Goal: Task Accomplishment & Management: Use online tool/utility

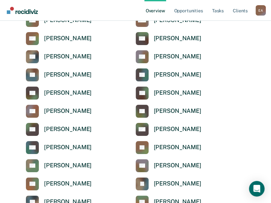
scroll to position [1717, 0]
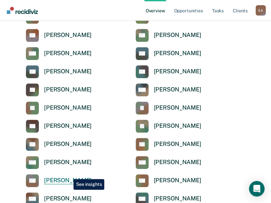
click at [69, 177] on div "[PERSON_NAME]" at bounding box center [68, 180] width 48 height 7
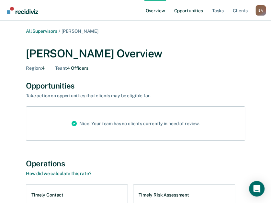
click at [193, 9] on link "Opportunities" at bounding box center [188, 10] width 31 height 21
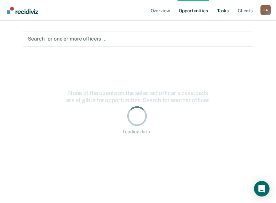
click at [223, 11] on link "Tasks" at bounding box center [223, 10] width 14 height 21
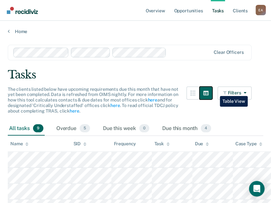
click at [213, 91] on button "button" at bounding box center [206, 93] width 13 height 13
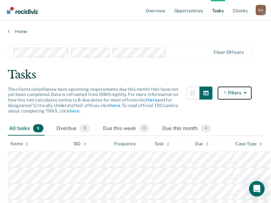
click at [246, 91] on icon "button" at bounding box center [243, 92] width 5 height 5
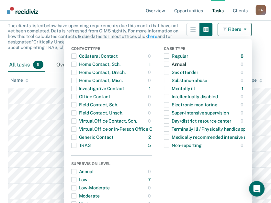
scroll to position [65, 0]
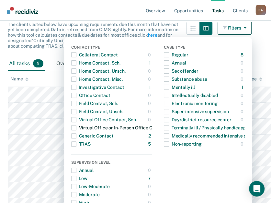
click at [76, 130] on div "button" at bounding box center [73, 127] width 5 height 10
click at [76, 128] on span "button" at bounding box center [73, 127] width 5 height 5
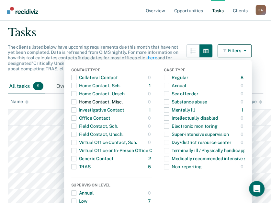
scroll to position [0, 0]
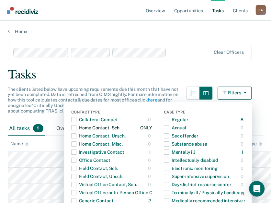
click at [76, 129] on span "button" at bounding box center [73, 127] width 5 height 5
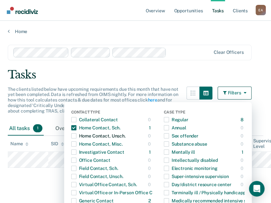
click at [76, 136] on span "button" at bounding box center [73, 135] width 5 height 5
click at [76, 121] on span "button" at bounding box center [73, 119] width 5 height 5
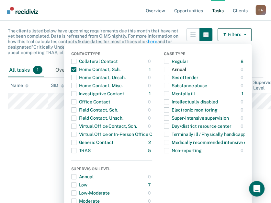
scroll to position [65, 0]
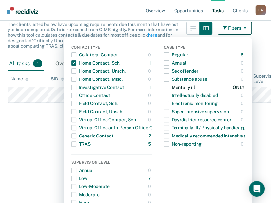
click at [169, 89] on span "button" at bounding box center [166, 87] width 5 height 5
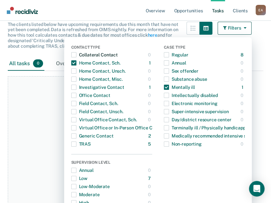
click at [76, 56] on span "button" at bounding box center [73, 54] width 5 height 5
click at [76, 73] on span "button" at bounding box center [73, 70] width 5 height 5
drag, startPoint x: 80, startPoint y: 83, endPoint x: 76, endPoint y: 88, distance: 6.4
click at [76, 83] on div "button" at bounding box center [73, 87] width 5 height 10
click at [76, 99] on div "button" at bounding box center [73, 103] width 5 height 10
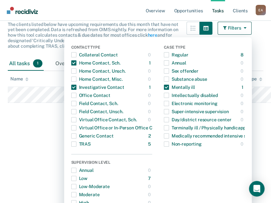
click at [29, 138] on html "Looks like you’re using Internet Explorer 11. For faster loading and a better e…" at bounding box center [135, 36] width 271 height 203
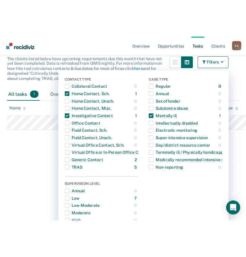
scroll to position [0, 0]
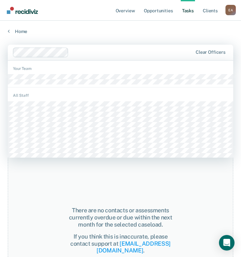
click at [95, 52] on div at bounding box center [131, 52] width 121 height 7
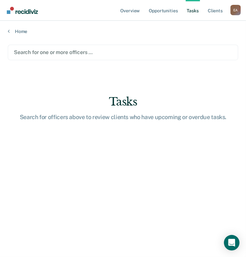
click at [92, 50] on div at bounding box center [123, 52] width 218 height 7
click at [85, 51] on div at bounding box center [123, 52] width 218 height 7
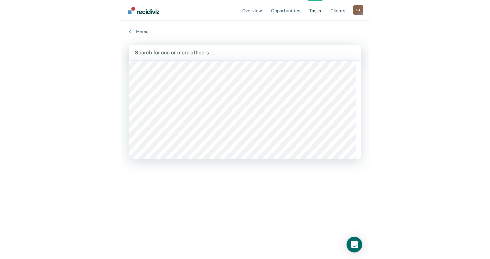
scroll to position [2138, 0]
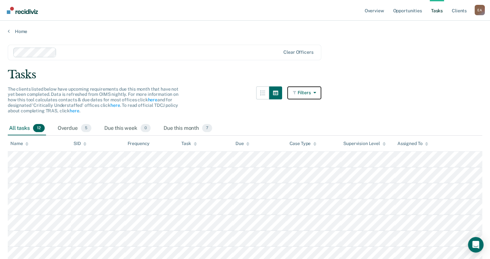
click at [276, 90] on button "Filters" at bounding box center [304, 93] width 34 height 13
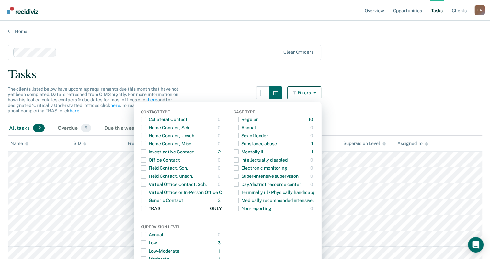
click at [146, 202] on span "button" at bounding box center [143, 208] width 5 height 5
drag, startPoint x: 146, startPoint y: 207, endPoint x: 149, endPoint y: 201, distance: 6.5
click at [146, 202] on span "button" at bounding box center [143, 208] width 5 height 5
click at [146, 198] on span "button" at bounding box center [143, 200] width 5 height 5
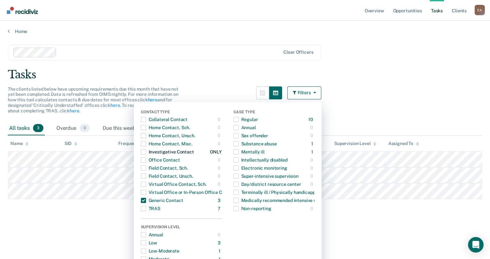
click at [144, 152] on span "button" at bounding box center [143, 151] width 5 height 5
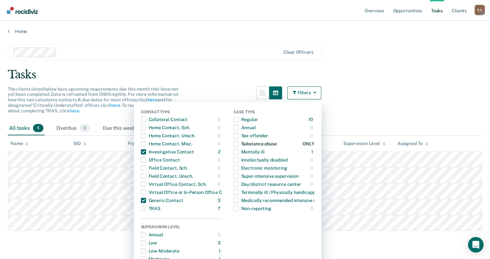
click at [238, 143] on span "button" at bounding box center [236, 143] width 5 height 5
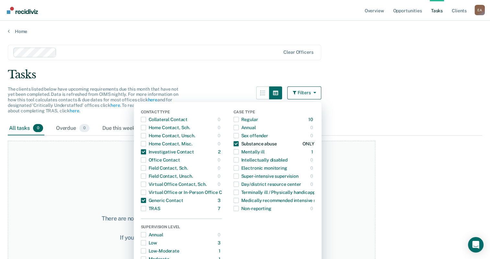
click at [238, 143] on span "button" at bounding box center [236, 143] width 5 height 5
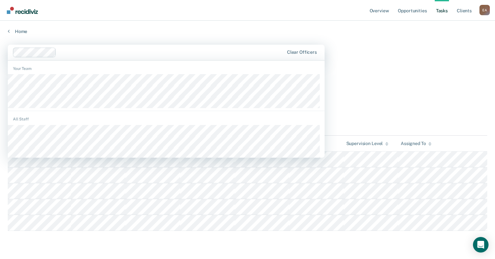
click at [206, 50] on div at bounding box center [171, 52] width 225 height 7
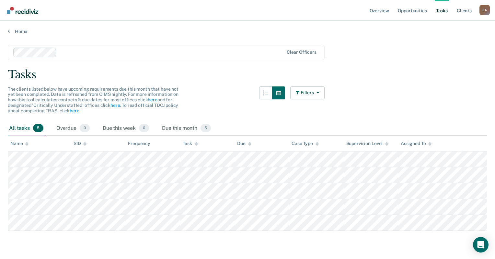
click at [276, 69] on div "Tasks" at bounding box center [248, 74] width 480 height 13
click at [73, 48] on div at bounding box center [148, 53] width 271 height 10
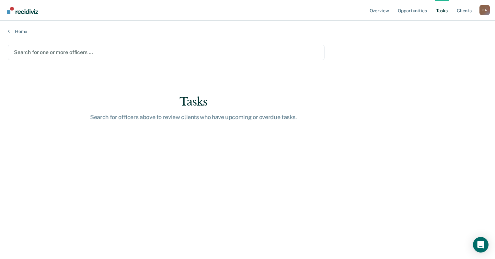
click at [276, 159] on main "Search for one or more officers … Tasks Search for officers above to review cli…" at bounding box center [247, 145] width 495 height 223
click at [276, 12] on link "Overview" at bounding box center [379, 10] width 22 height 21
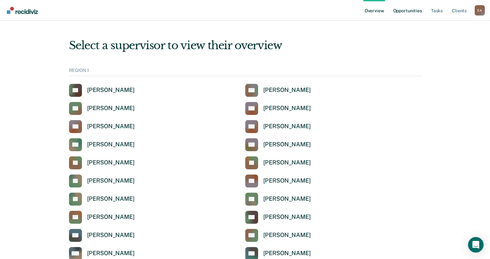
click at [276, 14] on link "Opportunities" at bounding box center [407, 10] width 31 height 21
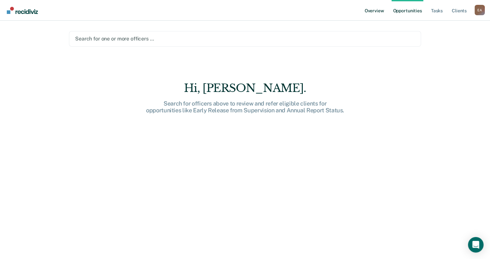
click at [276, 9] on link "Overview" at bounding box center [375, 10] width 22 height 21
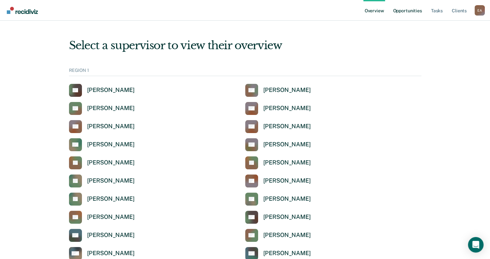
click at [276, 9] on link "Opportunities" at bounding box center [407, 10] width 31 height 21
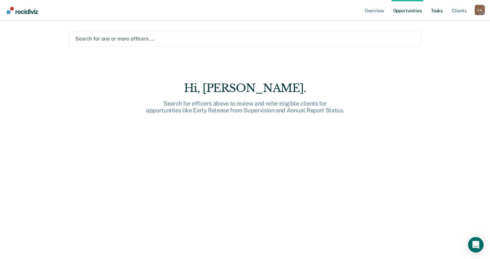
click at [276, 10] on link "Tasks" at bounding box center [437, 10] width 14 height 21
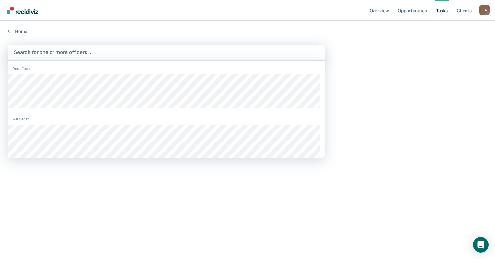
click at [50, 49] on div at bounding box center [166, 52] width 305 height 7
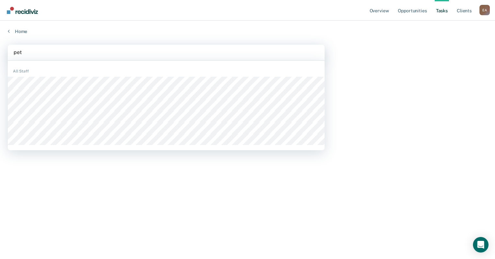
type input "petr"
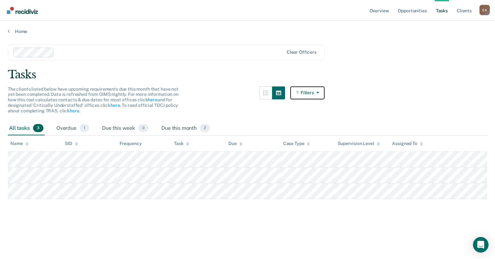
click at [276, 94] on icon "button" at bounding box center [316, 92] width 5 height 5
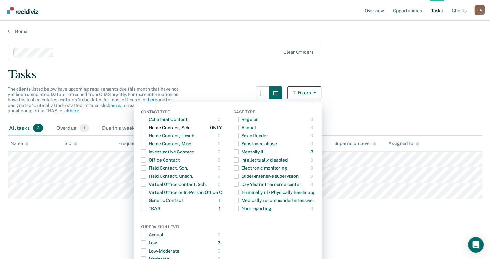
click at [146, 127] on span "button" at bounding box center [143, 127] width 5 height 5
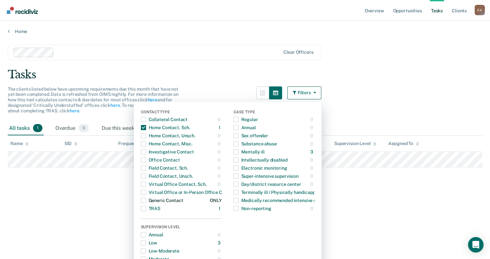
click at [146, 200] on span "button" at bounding box center [143, 200] width 5 height 5
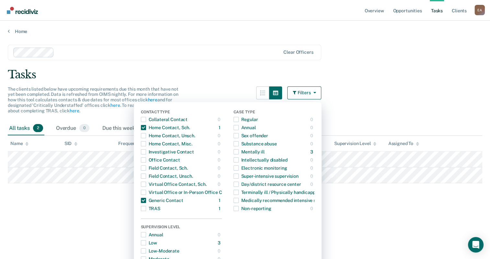
click at [276, 144] on icon at bounding box center [417, 144] width 3 height 4
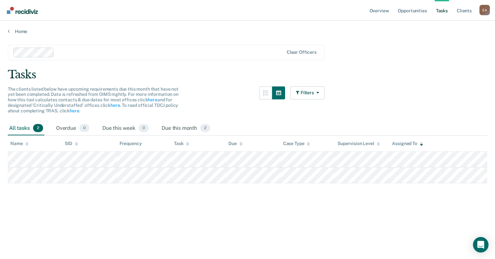
click at [276, 95] on main "Clear officers Tasks The clients listed below have upcoming requirements due th…" at bounding box center [247, 145] width 495 height 223
click at [276, 93] on button "Filters" at bounding box center [307, 93] width 34 height 13
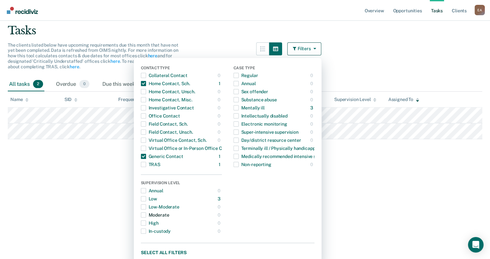
scroll to position [49, 0]
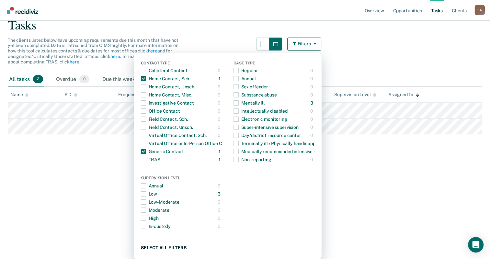
click at [167, 202] on button "Select all filters" at bounding box center [228, 248] width 174 height 8
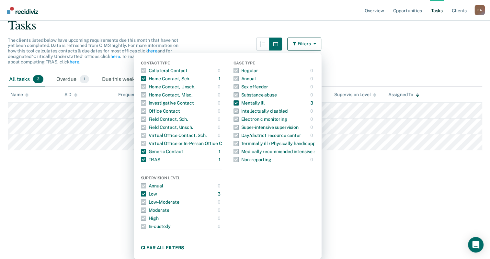
click at [276, 168] on main "Clear officers Tasks The clients listed below have upcoming requirements due th…" at bounding box center [245, 96] width 490 height 223
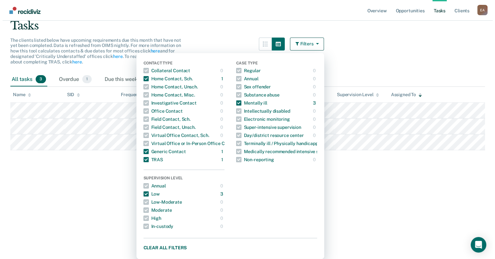
scroll to position [0, 0]
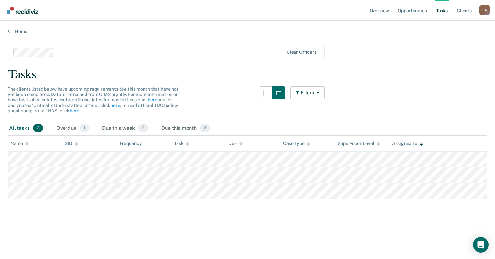
drag, startPoint x: 206, startPoint y: 72, endPoint x: 195, endPoint y: 66, distance: 13.0
click at [206, 73] on div "Tasks" at bounding box center [248, 74] width 480 height 13
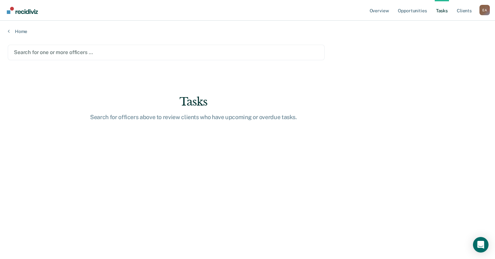
click at [211, 82] on main "Search for one or more officers … Tasks Search for officers above to review cli…" at bounding box center [247, 145] width 495 height 223
